Goal: Information Seeking & Learning: Compare options

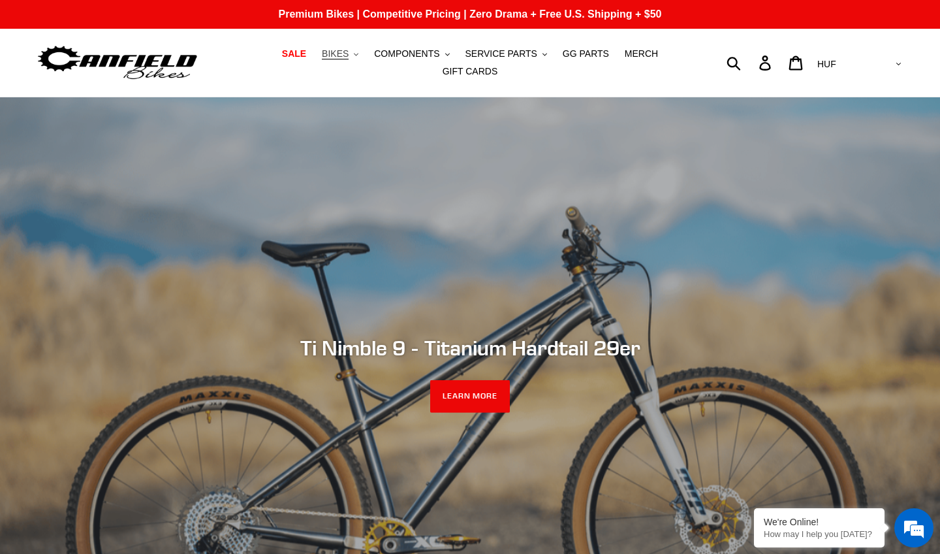
click at [348, 54] on span "BIKES" at bounding box center [335, 53] width 27 height 11
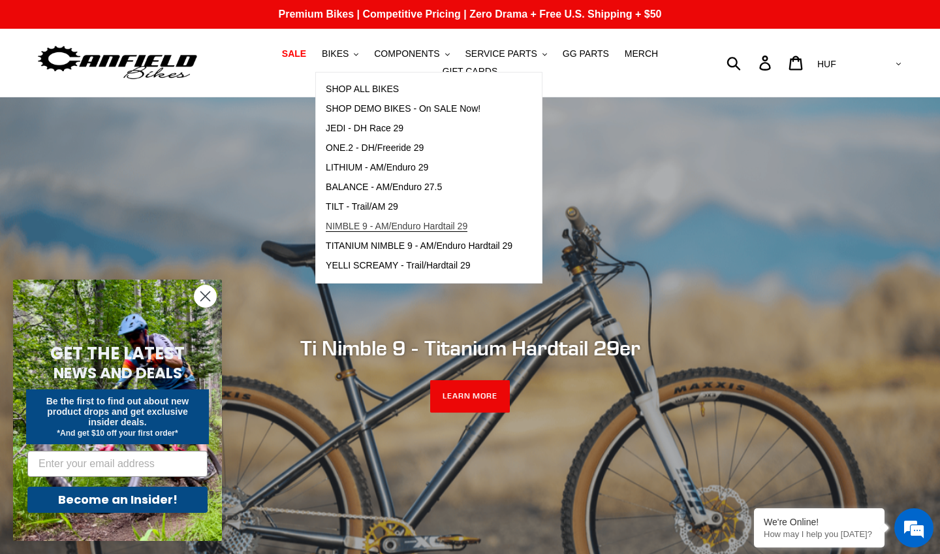
click at [403, 231] on span "NIMBLE 9 - AM/Enduro Hardtail 29" at bounding box center [397, 226] width 142 height 11
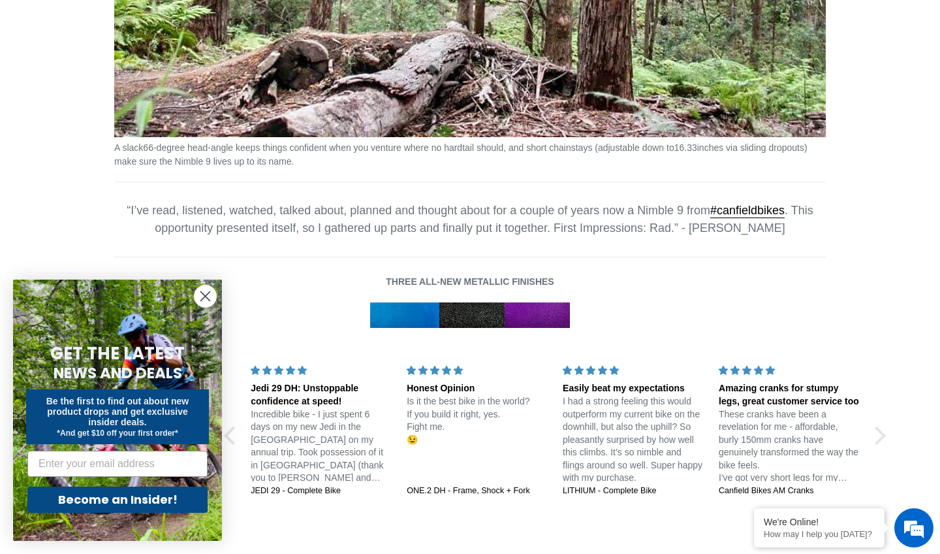
scroll to position [1958, 0]
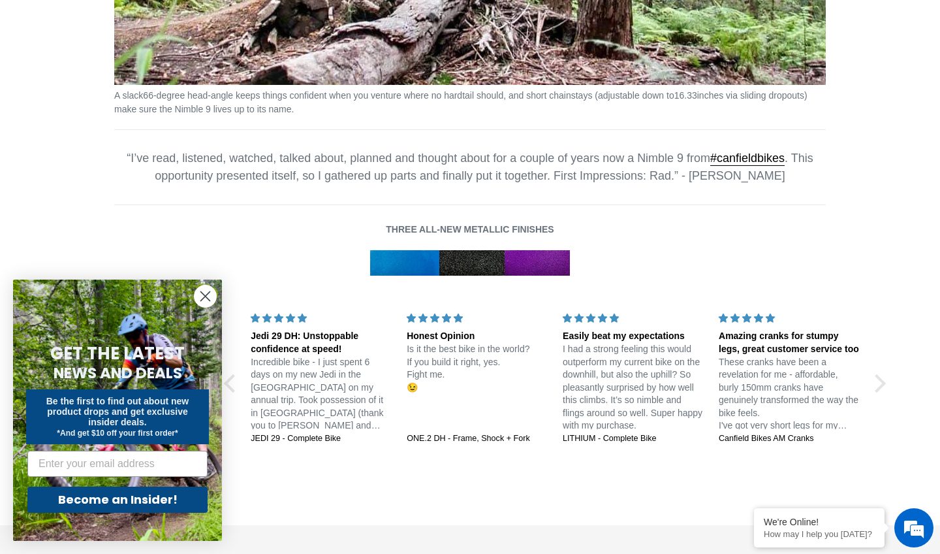
click at [209, 293] on icon "Close dialog" at bounding box center [205, 296] width 9 height 9
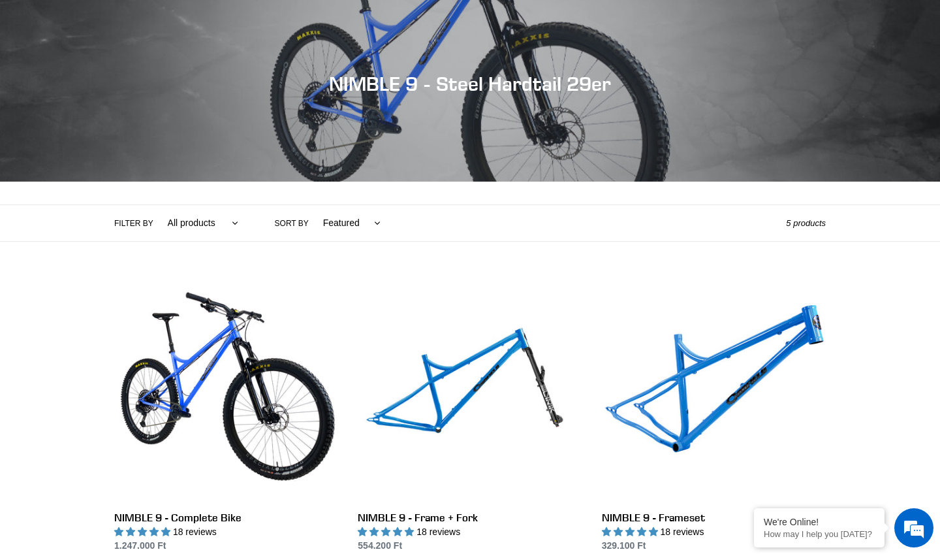
scroll to position [193, 0]
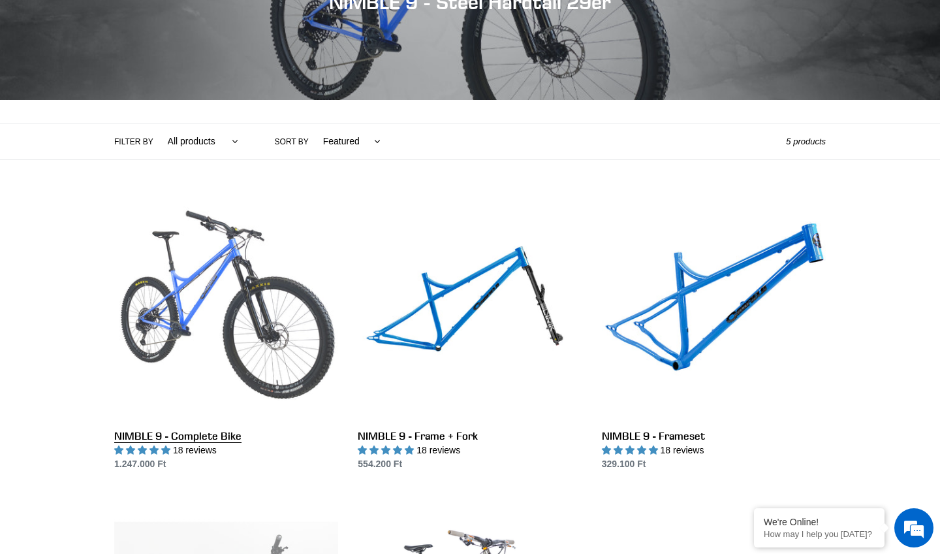
click at [201, 437] on link "NIMBLE 9 - Complete Bike" at bounding box center [226, 333] width 224 height 275
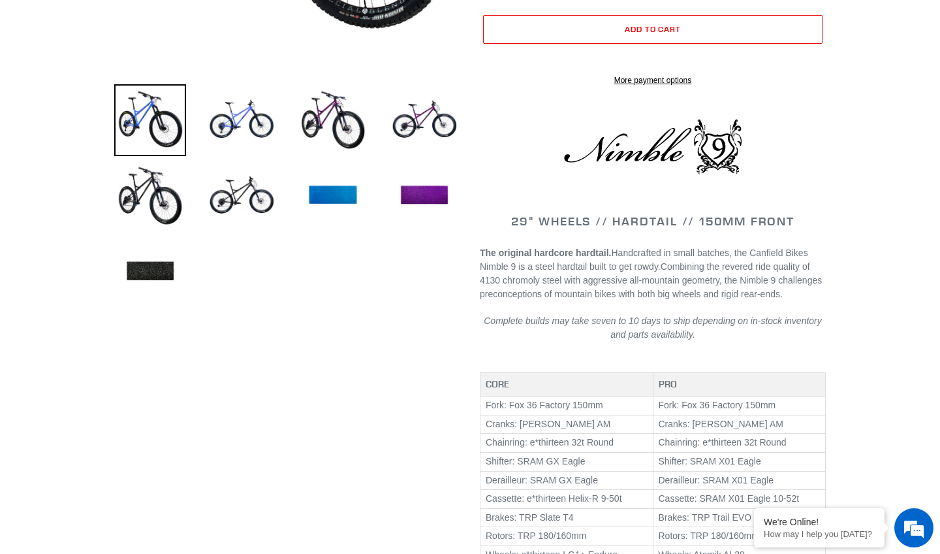
scroll to position [718, 0]
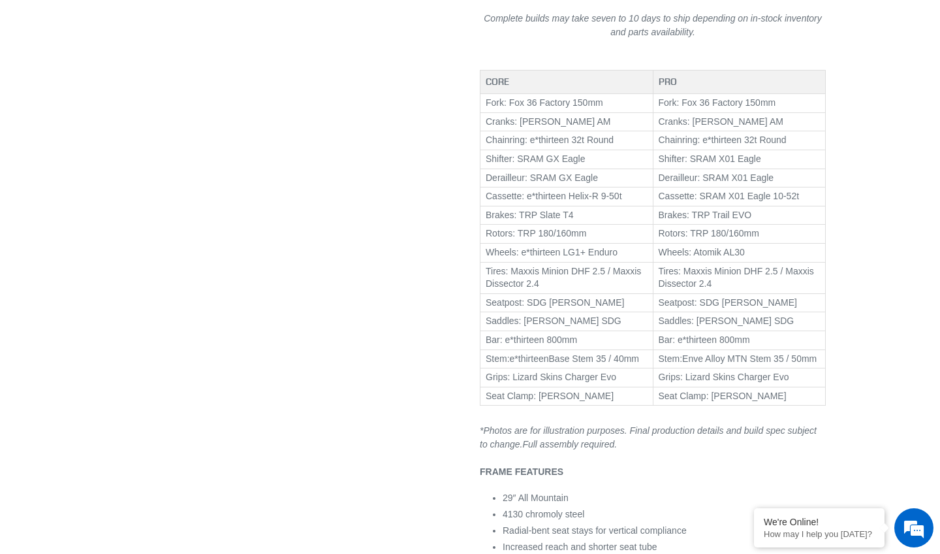
select select "highest-rating"
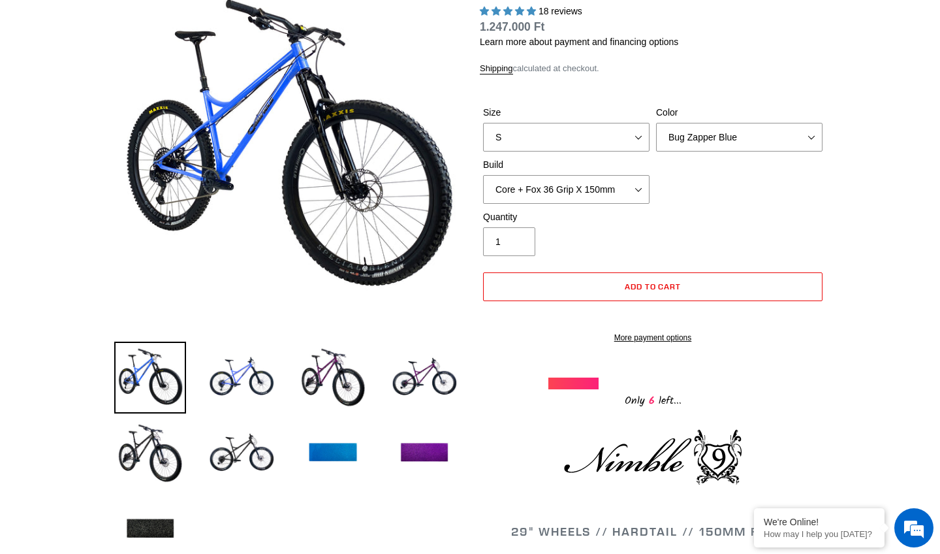
scroll to position [17, 0]
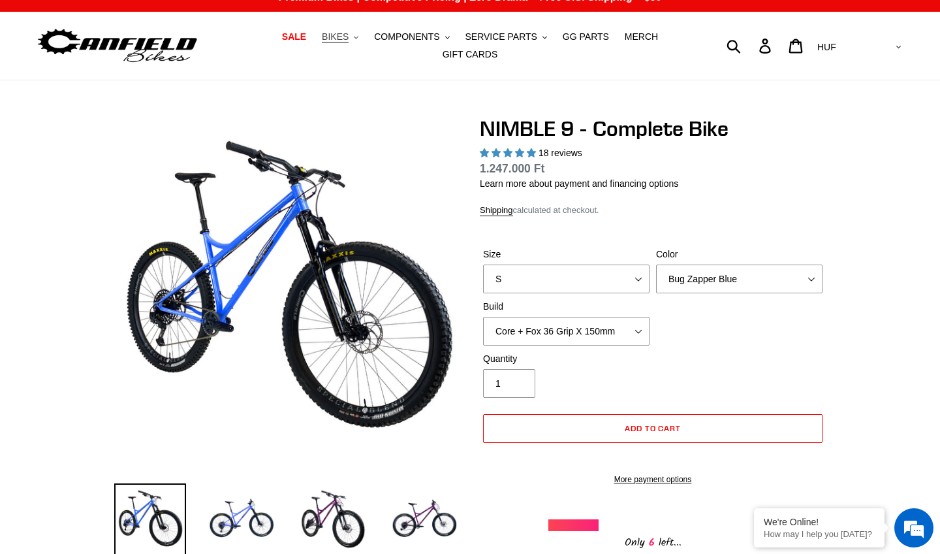
click at [334, 35] on span "BIKES" at bounding box center [335, 36] width 27 height 11
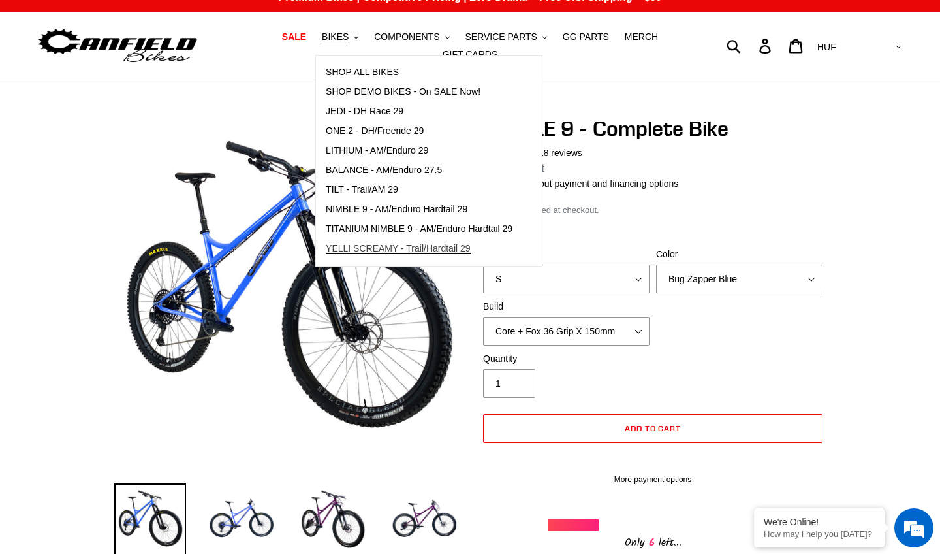
click at [389, 250] on span "YELLI SCREAMY - Trail/Hardtail 29" at bounding box center [398, 248] width 145 height 11
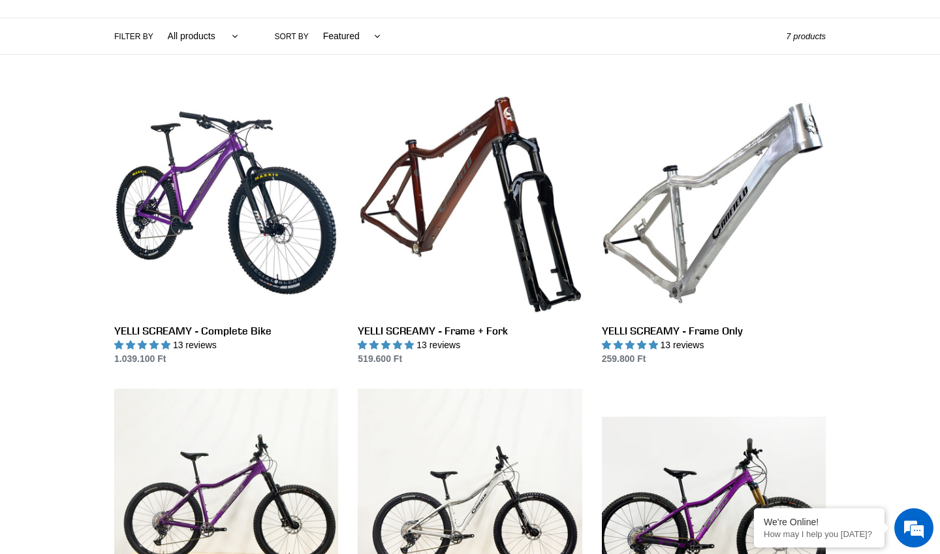
scroll to position [299, 0]
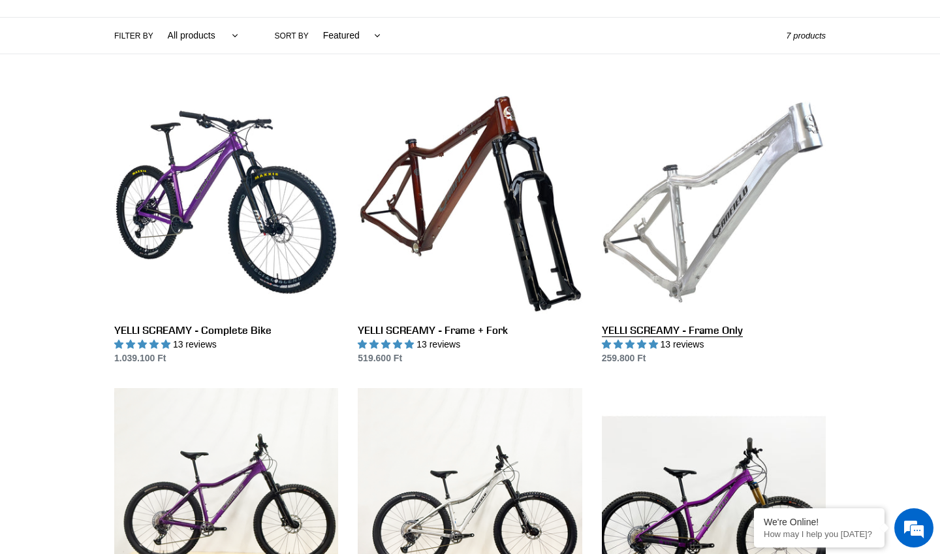
click at [718, 177] on link "YELLI SCREAMY - Frame Only" at bounding box center [714, 227] width 224 height 275
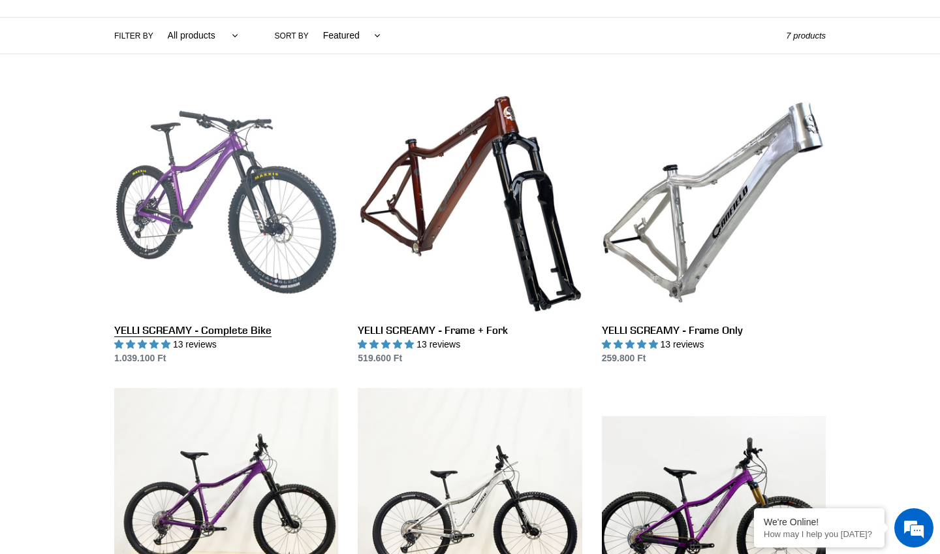
click at [172, 171] on link "YELLI SCREAMY - Complete Bike" at bounding box center [226, 227] width 224 height 275
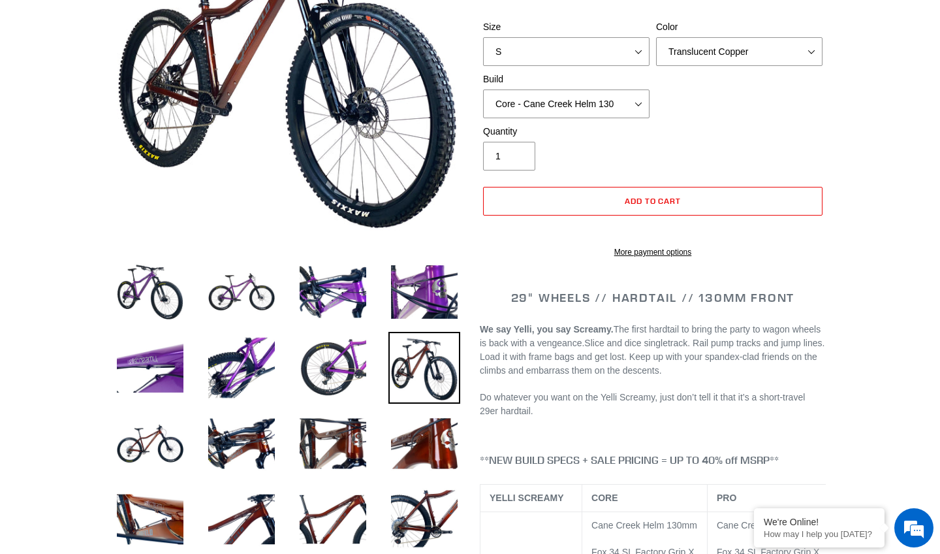
select select "highest-rating"
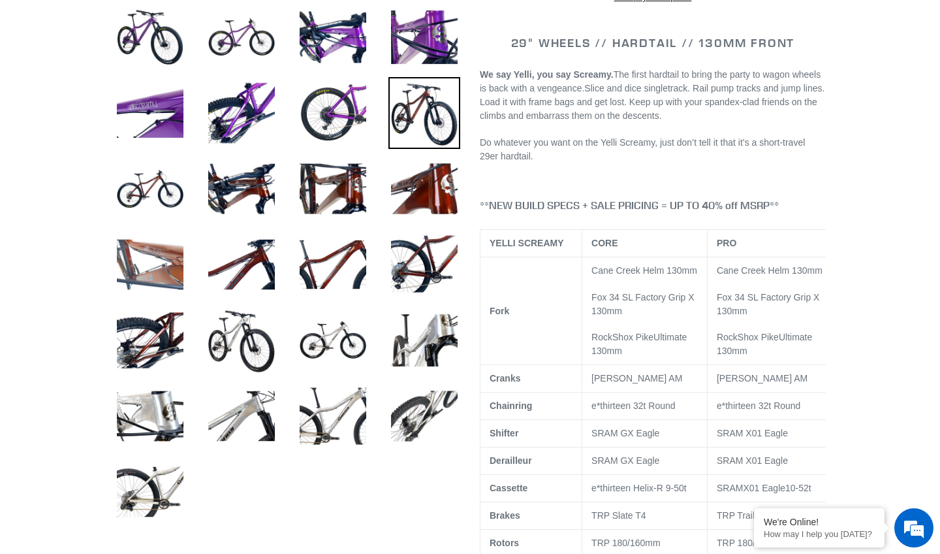
scroll to position [503, 0]
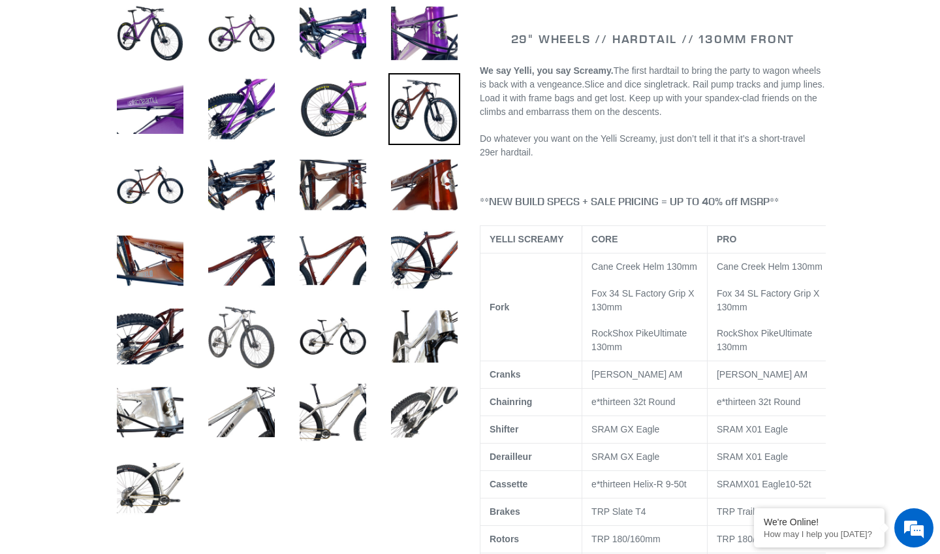
click at [255, 330] on img at bounding box center [242, 336] width 72 height 72
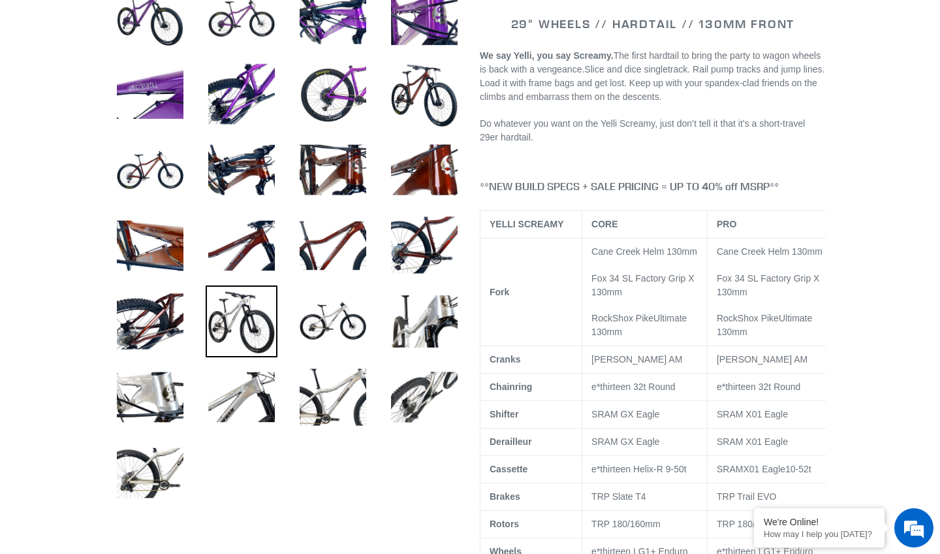
scroll to position [564, 0]
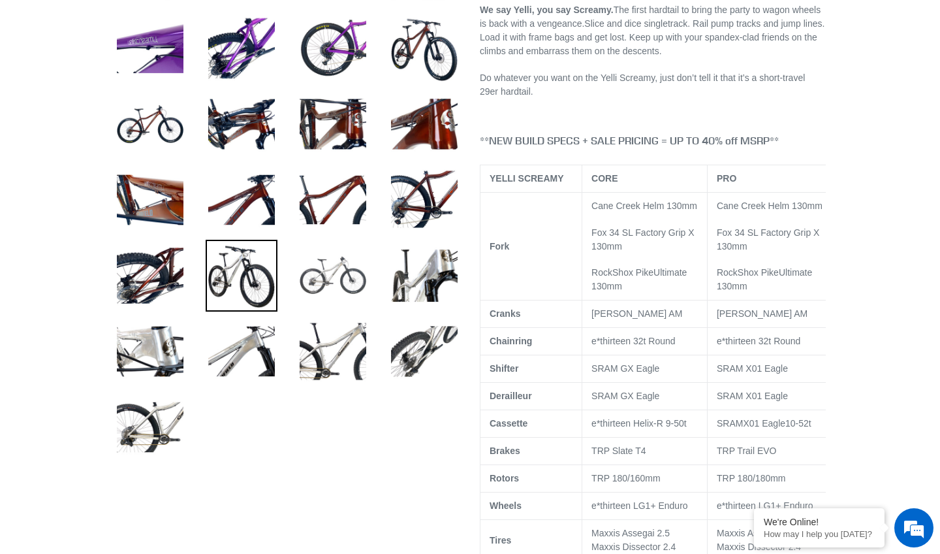
click at [332, 302] on img at bounding box center [333, 276] width 72 height 72
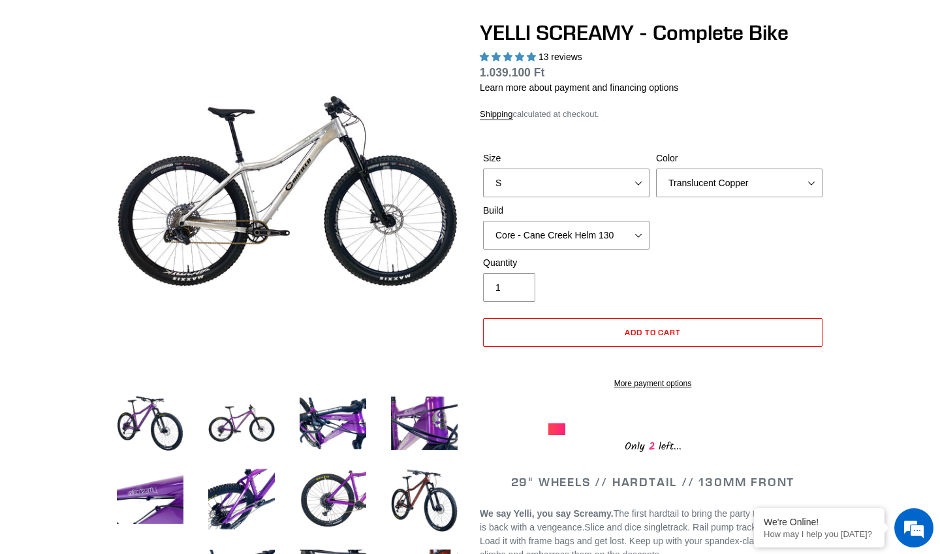
scroll to position [95, 0]
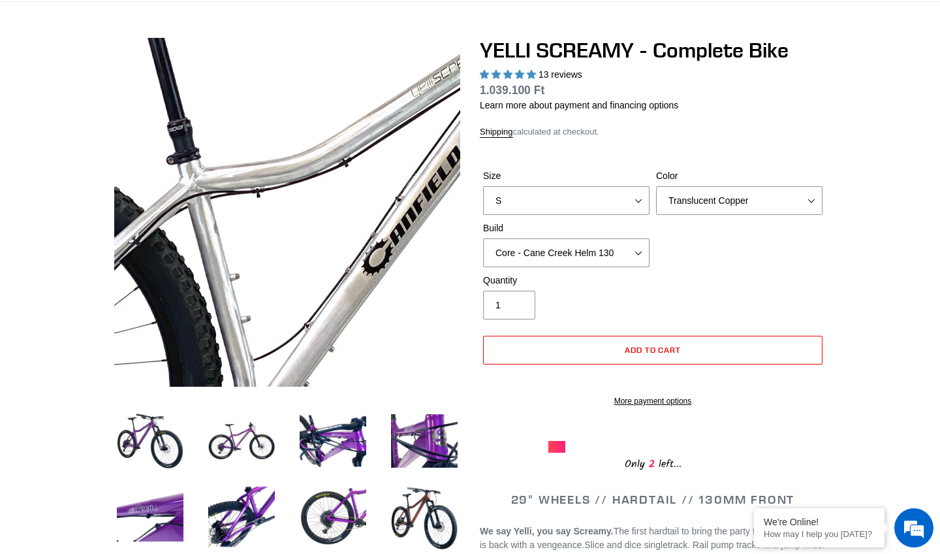
click at [259, 187] on img at bounding box center [369, 284] width 1337 height 1337
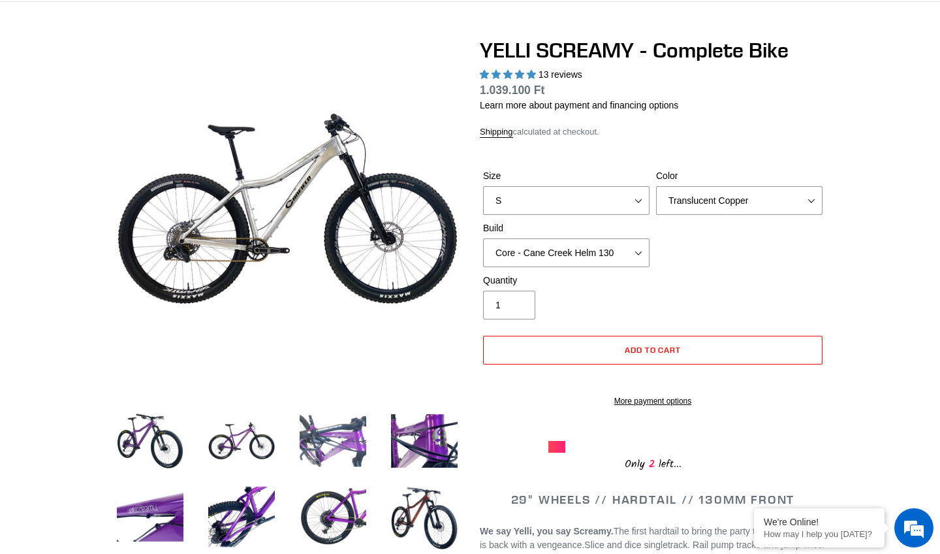
click at [329, 431] on img at bounding box center [333, 441] width 72 height 72
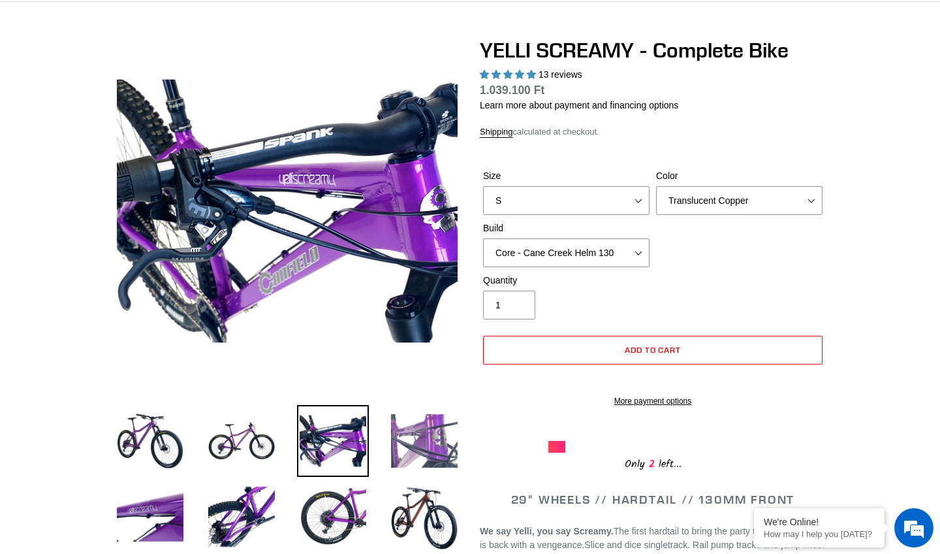
click at [408, 436] on img at bounding box center [425, 441] width 72 height 72
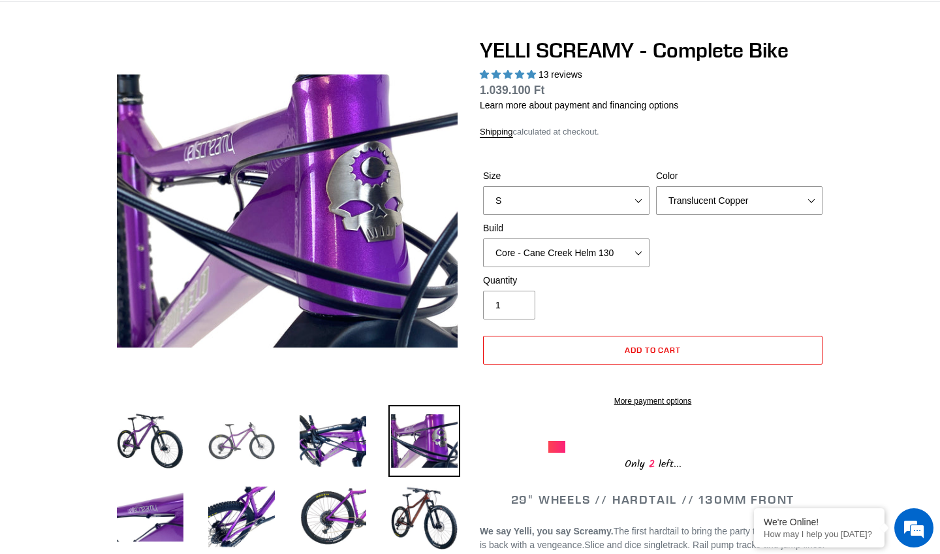
click at [238, 451] on img at bounding box center [242, 441] width 72 height 72
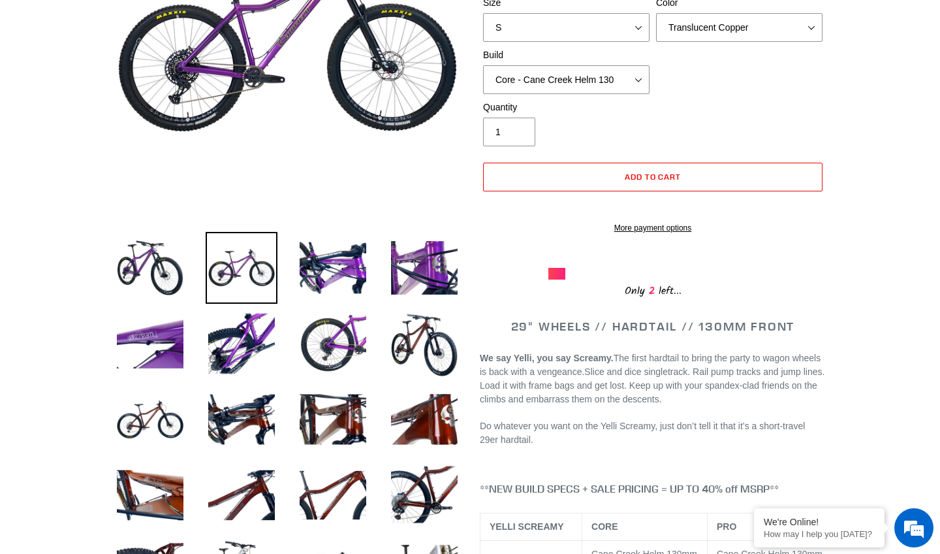
scroll to position [352, 0]
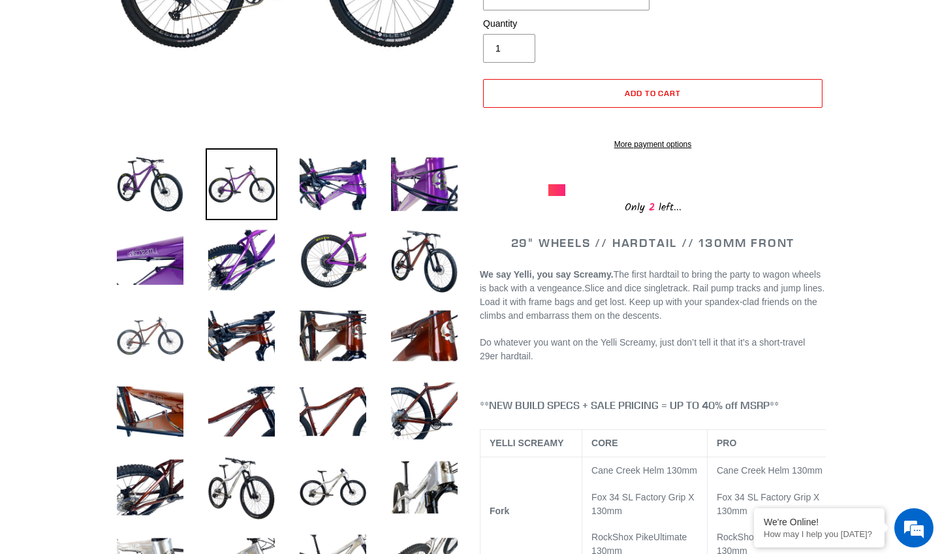
click at [171, 339] on img at bounding box center [150, 336] width 72 height 72
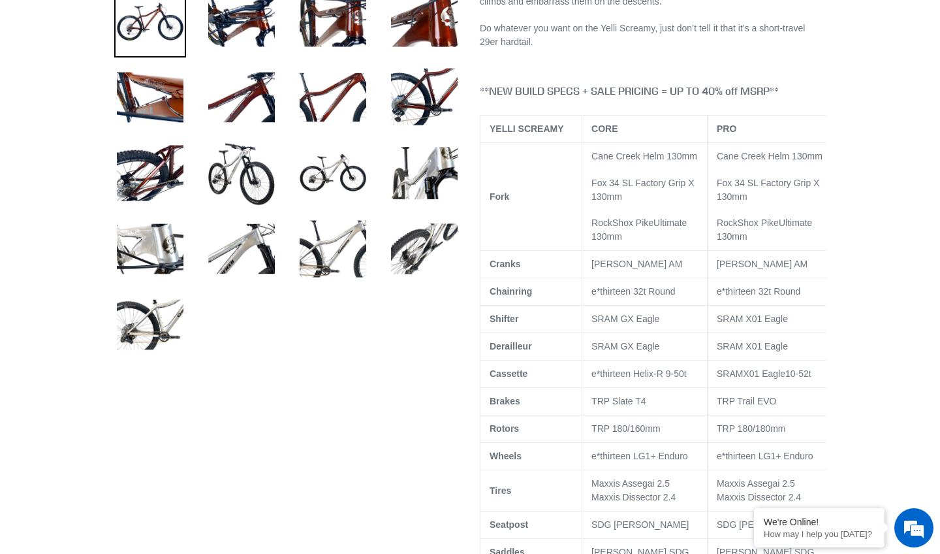
scroll to position [698, 0]
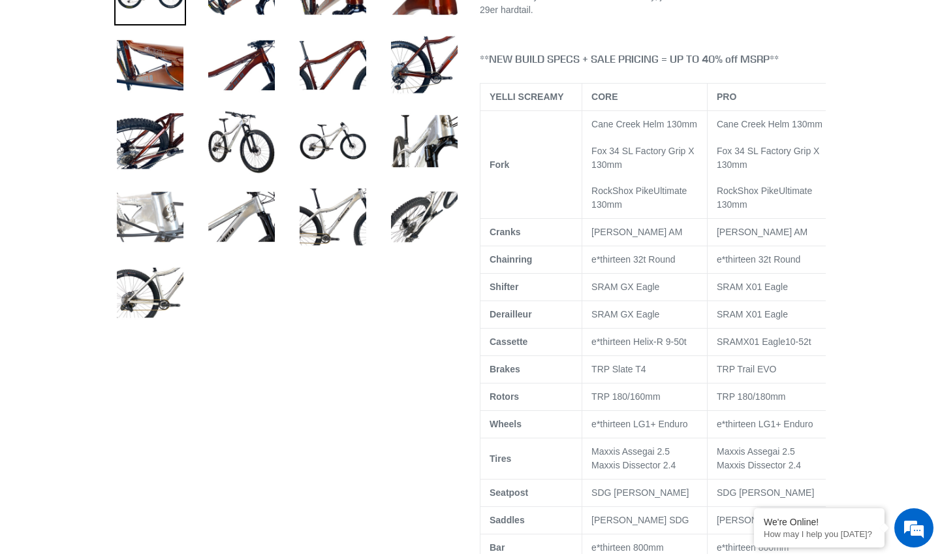
click at [184, 217] on img at bounding box center [150, 217] width 72 height 72
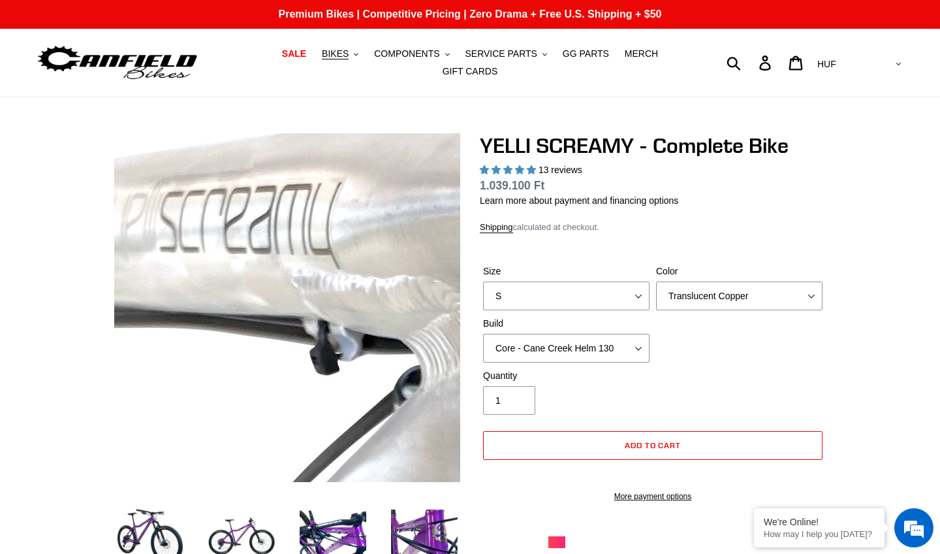
scroll to position [0, 0]
